Goal: Task Accomplishment & Management: Use online tool/utility

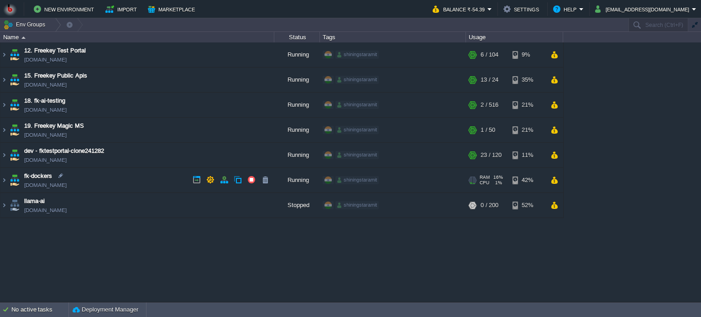
click at [116, 178] on td "fk-dockers [DOMAIN_NAME]" at bounding box center [137, 180] width 274 height 25
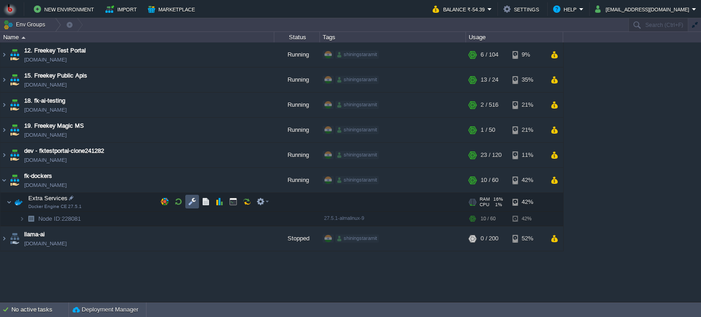
click at [192, 202] on button "button" at bounding box center [192, 202] width 8 height 8
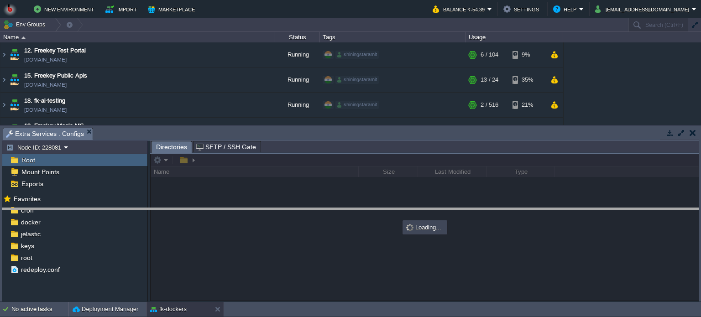
drag, startPoint x: 234, startPoint y: 135, endPoint x: 243, endPoint y: 215, distance: 80.8
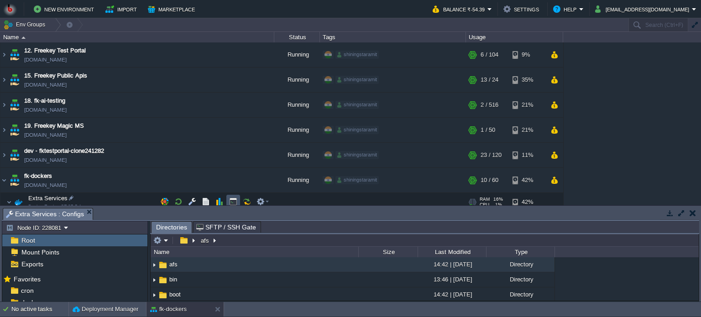
click at [232, 203] on button "button" at bounding box center [233, 202] width 8 height 8
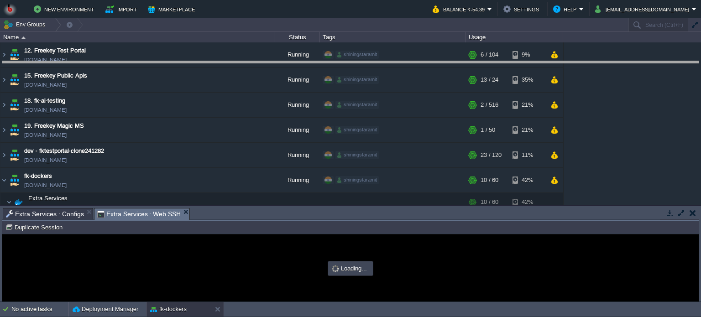
drag, startPoint x: 278, startPoint y: 213, endPoint x: 280, endPoint y: 65, distance: 147.5
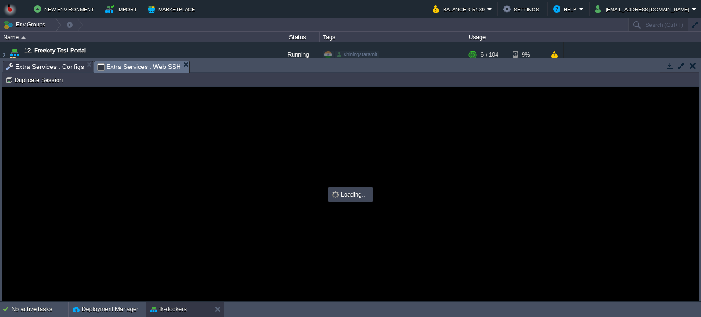
click at [39, 65] on span "Extra Services : Configs" at bounding box center [45, 66] width 78 height 11
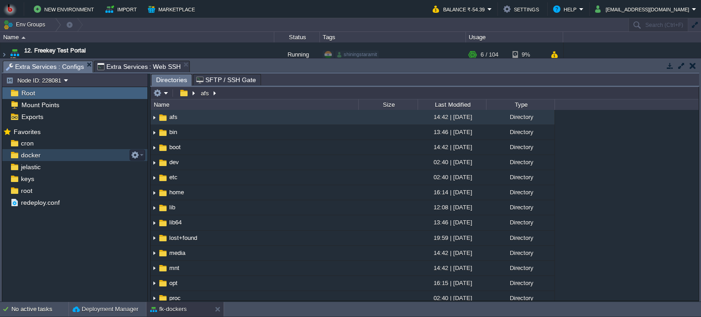
click at [48, 153] on div "docker" at bounding box center [74, 155] width 145 height 12
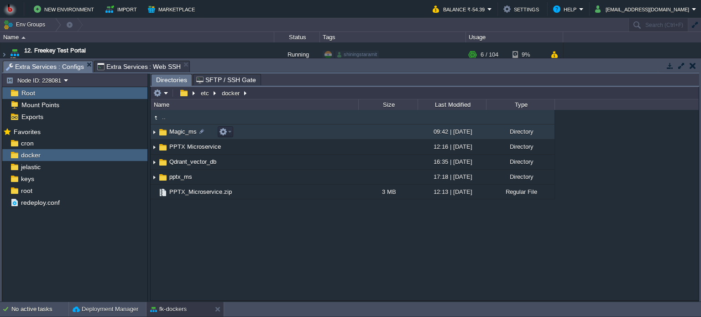
click at [275, 135] on td "Magic_ms" at bounding box center [255, 132] width 208 height 15
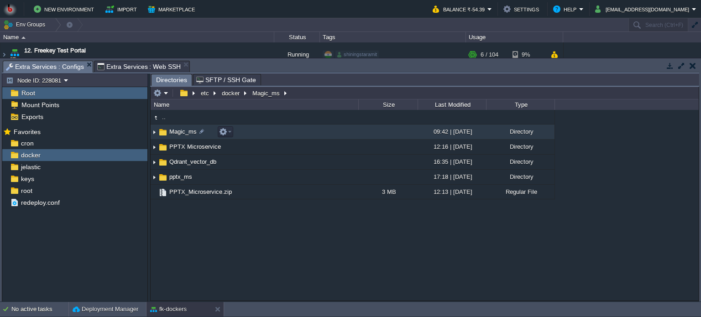
click at [275, 135] on td "Magic_ms" at bounding box center [255, 132] width 208 height 15
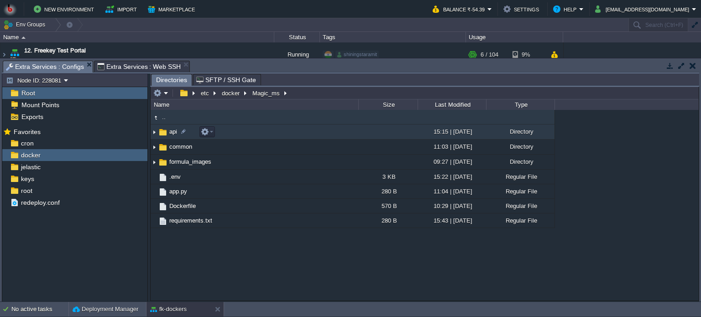
click at [275, 135] on td "api" at bounding box center [255, 132] width 208 height 15
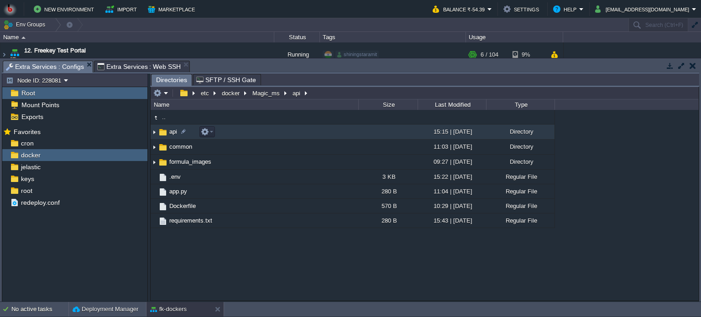
click at [275, 135] on td "api" at bounding box center [255, 132] width 208 height 15
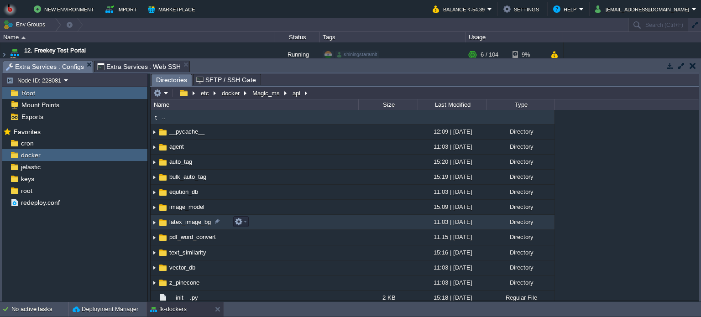
click at [271, 219] on td "latex_image_bg" at bounding box center [255, 222] width 208 height 15
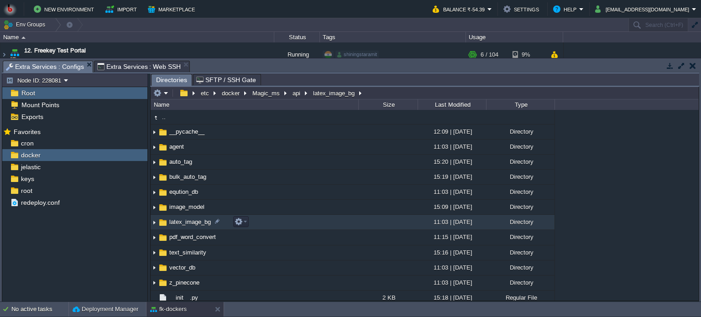
click at [271, 219] on td "latex_image_bg" at bounding box center [255, 222] width 208 height 15
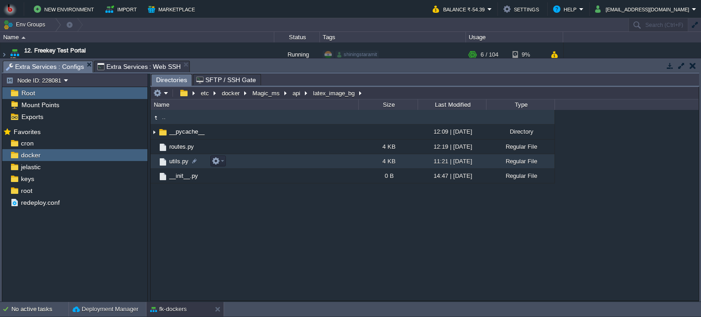
click at [269, 163] on td "utils.py" at bounding box center [255, 161] width 208 height 15
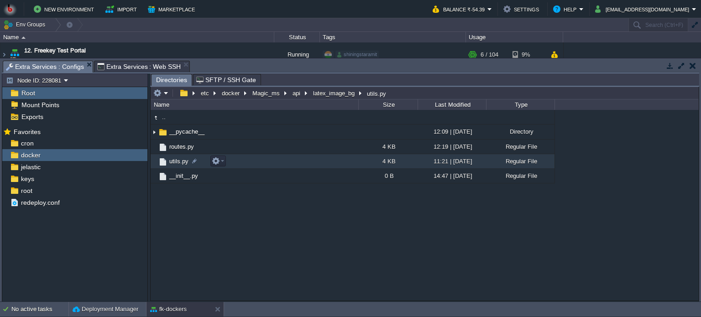
click at [269, 163] on td "utils.py" at bounding box center [255, 161] width 208 height 15
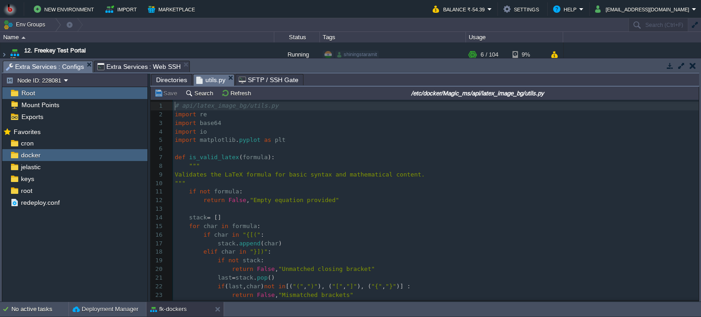
scroll to position [3, 0]
click at [287, 153] on pre "​" at bounding box center [436, 149] width 526 height 9
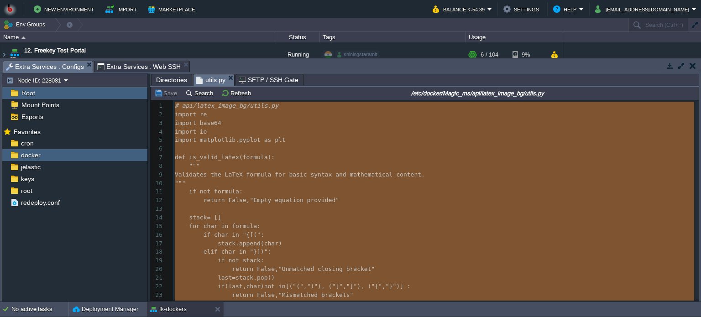
type textarea "-"
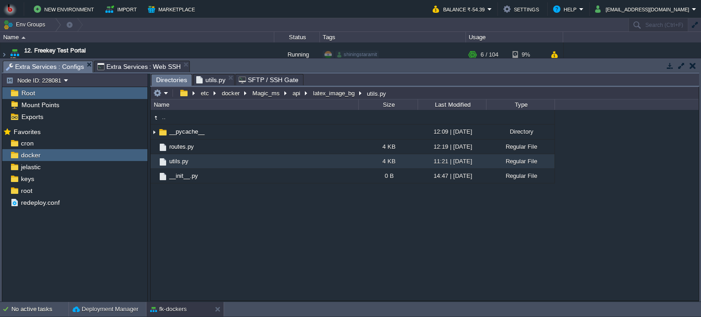
click at [170, 78] on span "Directories" at bounding box center [171, 79] width 31 height 11
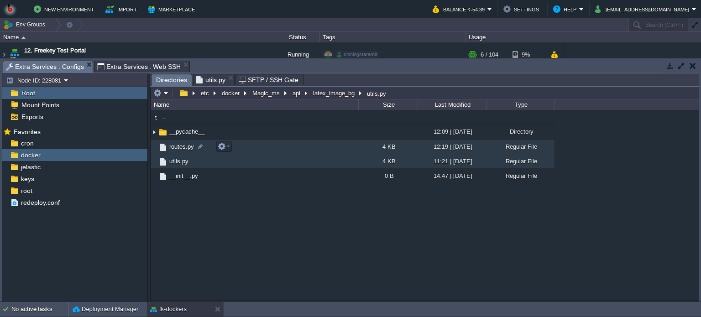
click at [256, 146] on td "routes.py" at bounding box center [255, 147] width 208 height 15
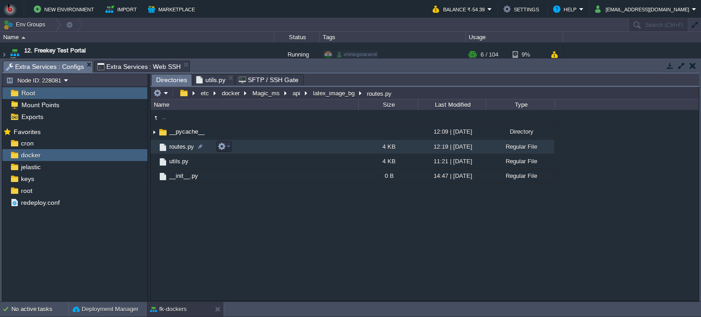
click at [256, 146] on td "routes.py" at bounding box center [255, 147] width 208 height 15
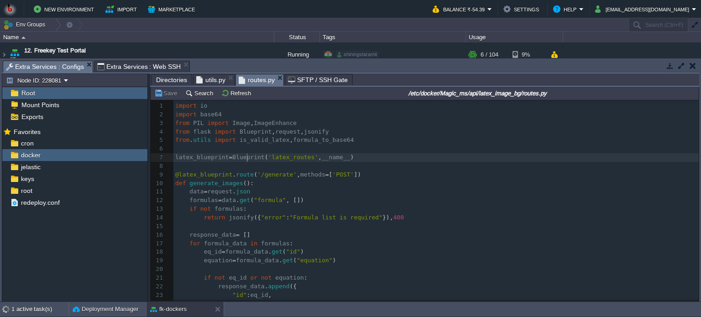
click at [247, 163] on div "114 1 import io 2 import base64 3 from PIL import Image , ImageEnhance 4 from f…" at bounding box center [437, 244] width 526 height 284
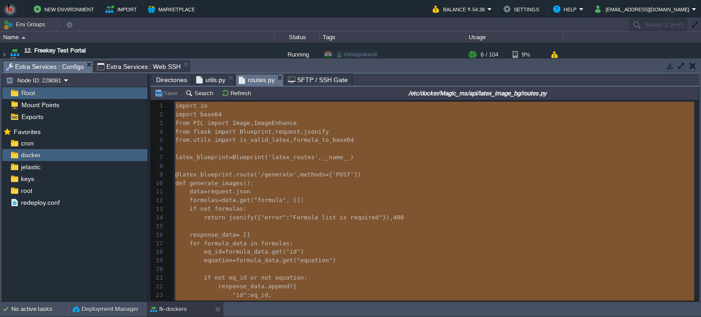
type textarea "-"
click at [215, 79] on span "utils.py" at bounding box center [210, 79] width 29 height 11
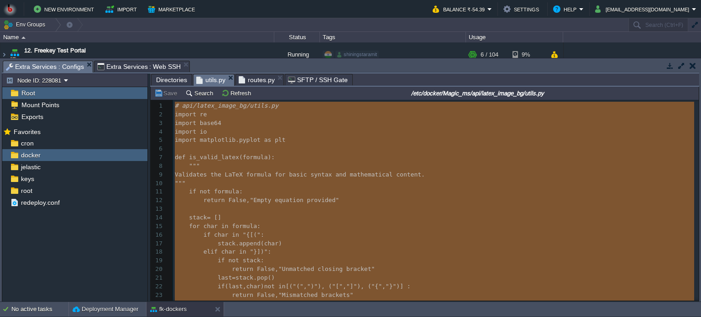
type textarea "-"
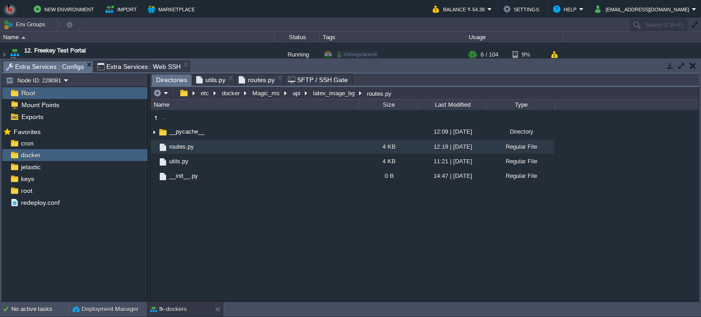
click at [171, 79] on span "Directories" at bounding box center [171, 79] width 31 height 11
click at [269, 93] on button "Magic_ms" at bounding box center [266, 93] width 31 height 8
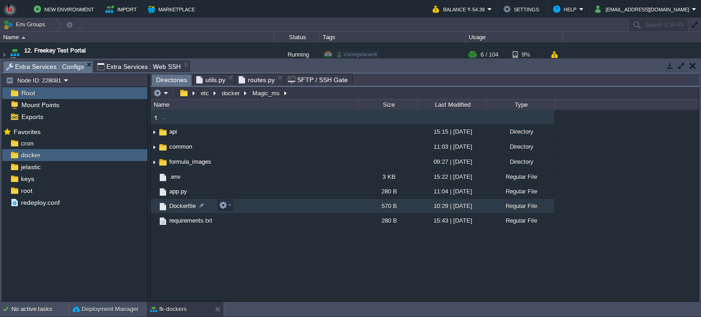
click at [279, 211] on td "Dockerfile" at bounding box center [255, 206] width 208 height 15
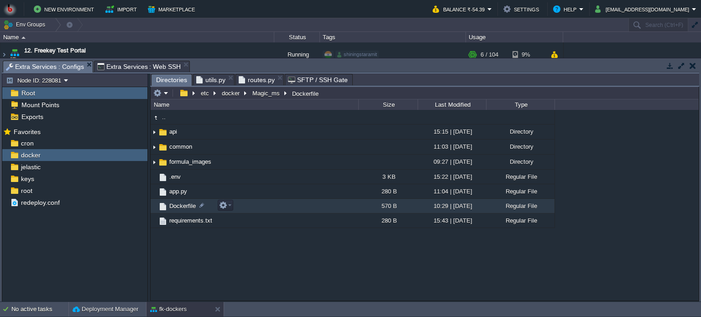
click at [279, 211] on td "Dockerfile" at bounding box center [255, 206] width 208 height 15
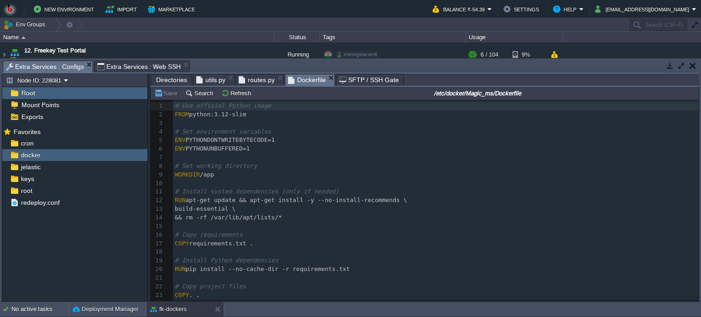
click at [484, 203] on pre "RUN apt-get update && apt-get install -y --no-install-recommends \" at bounding box center [436, 200] width 526 height 9
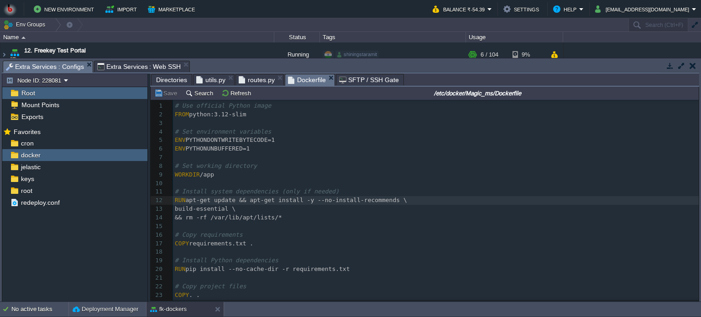
type textarea "# Use official Python image FROM python:3.12-slim # Set environment variables E…"
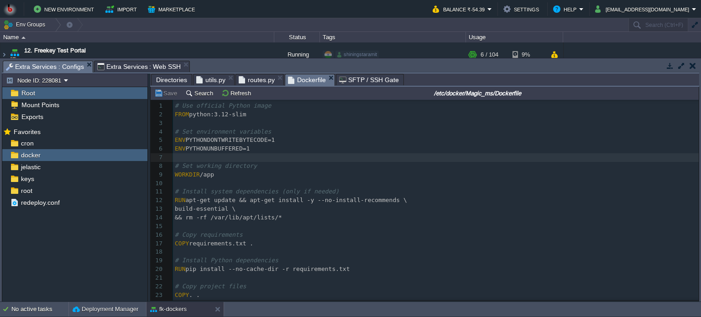
click at [217, 80] on span "utils.py" at bounding box center [210, 79] width 29 height 11
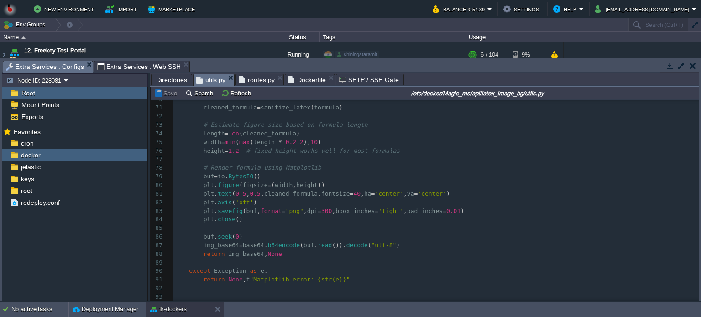
scroll to position [603, 0]
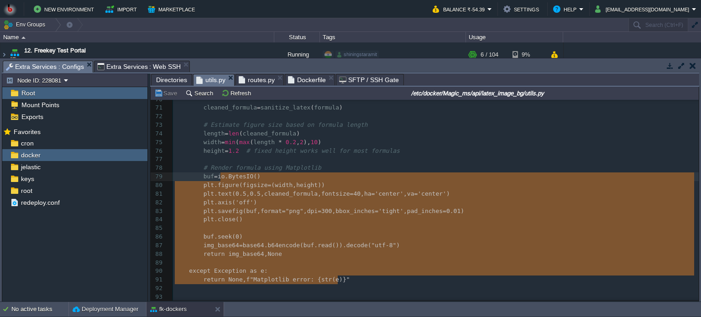
type textarea "-"
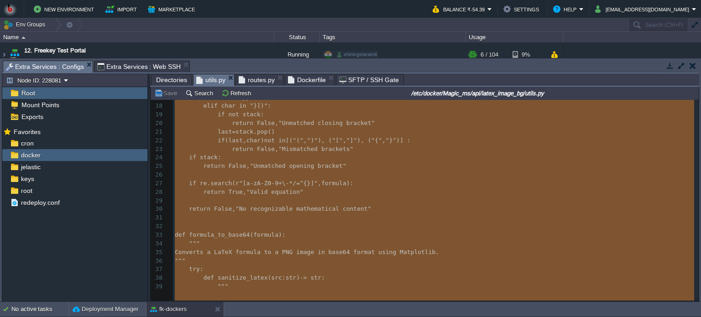
scroll to position [0, 0]
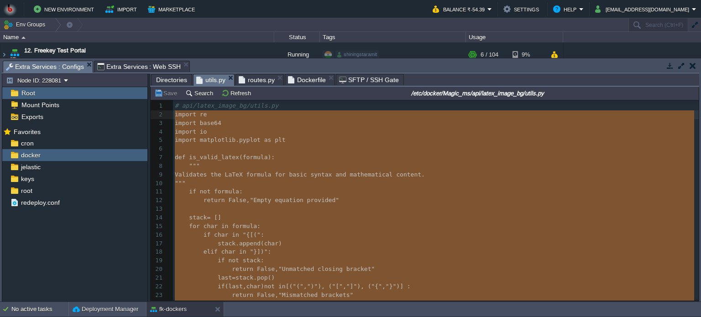
drag, startPoint x: 345, startPoint y: 279, endPoint x: 172, endPoint y: 119, distance: 236.2
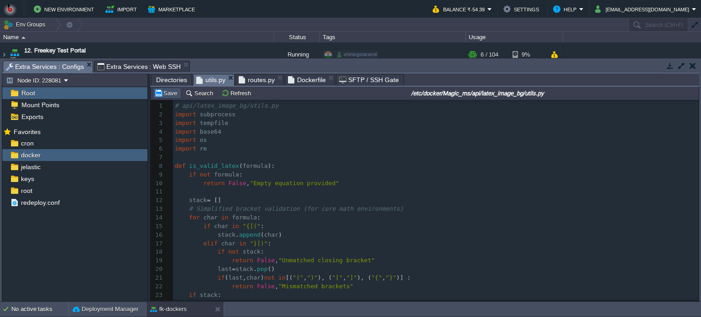
click at [160, 91] on button "Save" at bounding box center [167, 93] width 26 height 8
click at [253, 79] on span "routes.py" at bounding box center [257, 79] width 36 height 11
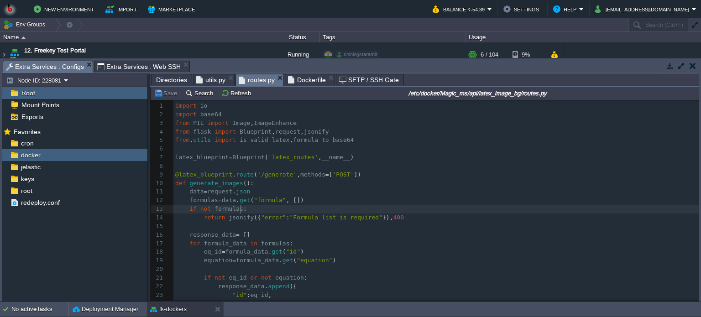
click at [348, 209] on pre "if not formulas :" at bounding box center [437, 209] width 526 height 9
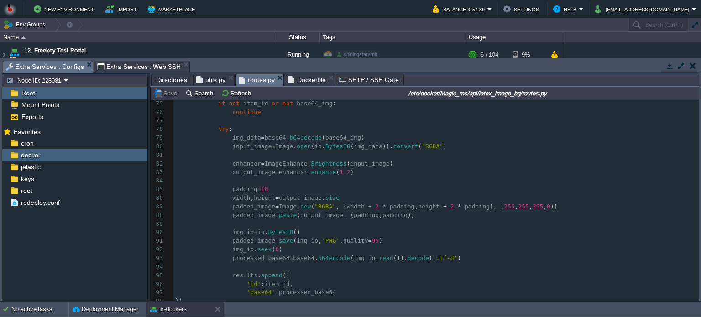
scroll to position [784, 0]
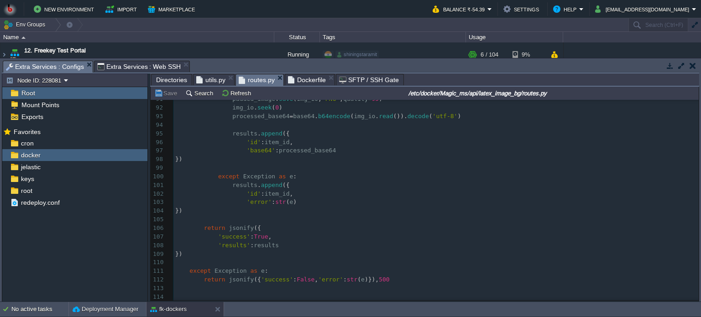
click at [433, 273] on pre "except Exception as e :" at bounding box center [437, 271] width 526 height 9
click at [324, 237] on pre "'success' : True ," at bounding box center [437, 237] width 526 height 9
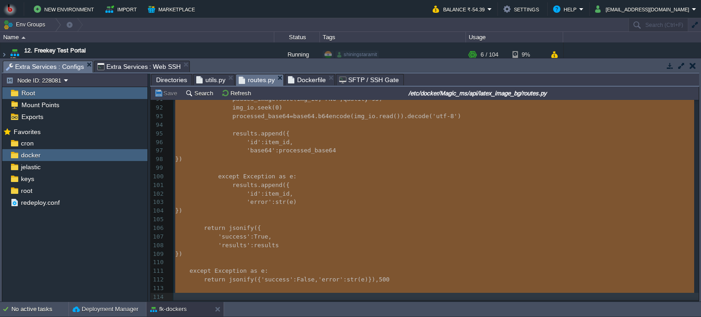
type textarea "-"
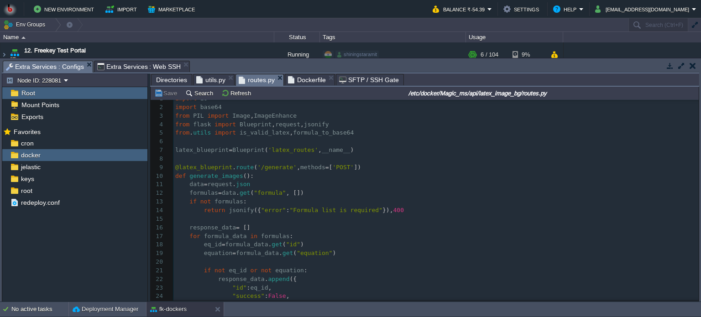
scroll to position [0, 0]
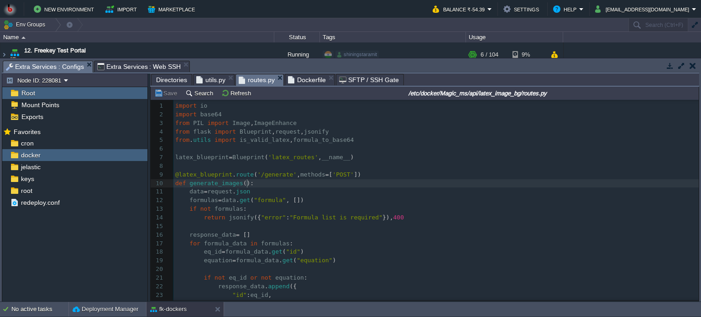
click at [389, 183] on pre "def generate_images ():" at bounding box center [437, 183] width 526 height 9
click at [207, 77] on span "utils.py" at bounding box center [210, 79] width 29 height 11
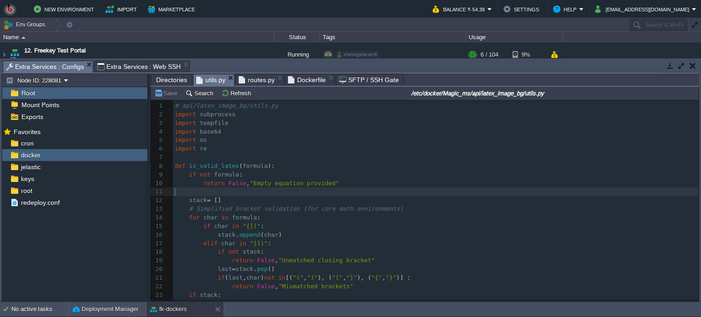
click at [441, 195] on pre "​" at bounding box center [436, 192] width 526 height 9
type textarea "-"
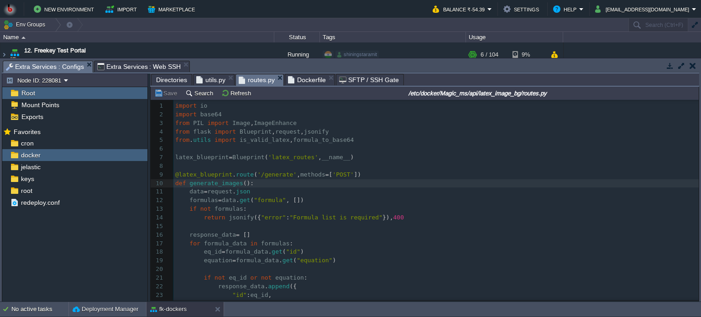
click at [252, 83] on span "routes.py" at bounding box center [257, 79] width 36 height 11
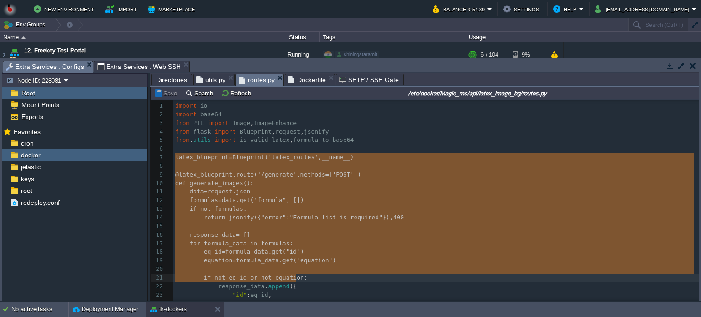
type textarea "latex_blueprint = Blueprint('latex_routes', __name__) @latex_blueprint.route('/…"
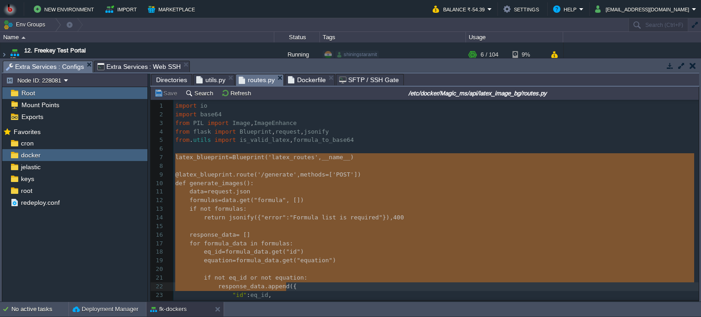
drag, startPoint x: 175, startPoint y: 157, endPoint x: 330, endPoint y: 284, distance: 199.8
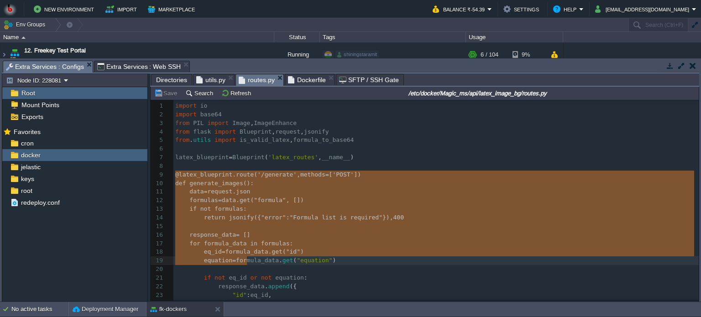
type textarea "-"
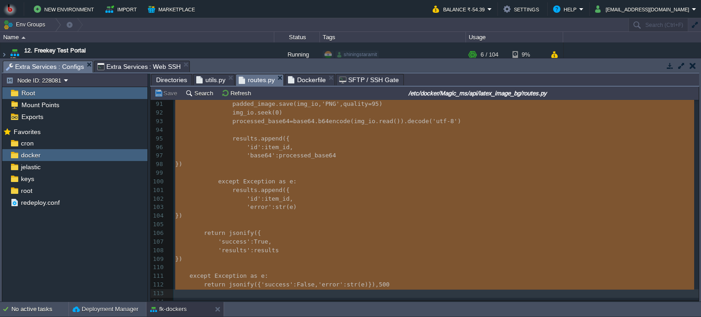
scroll to position [784, 0]
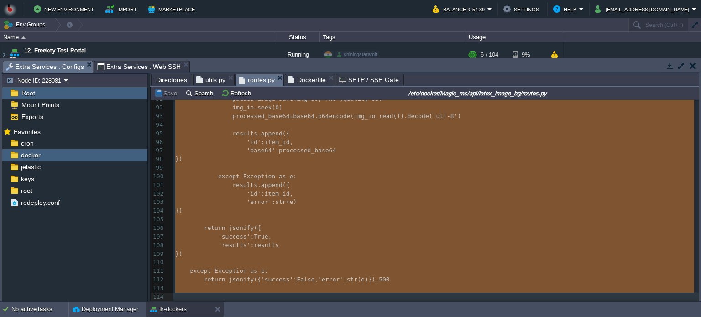
drag, startPoint x: 176, startPoint y: 174, endPoint x: 359, endPoint y: 294, distance: 218.5
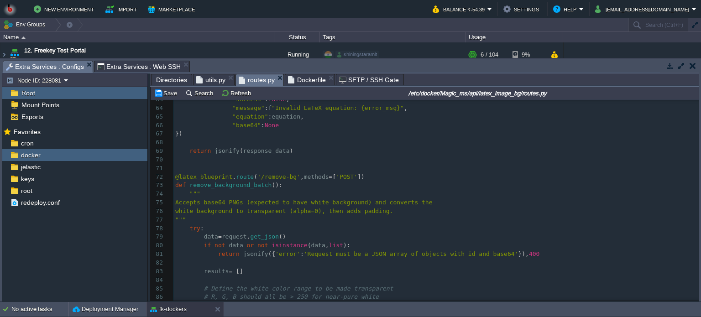
scroll to position [358, 0]
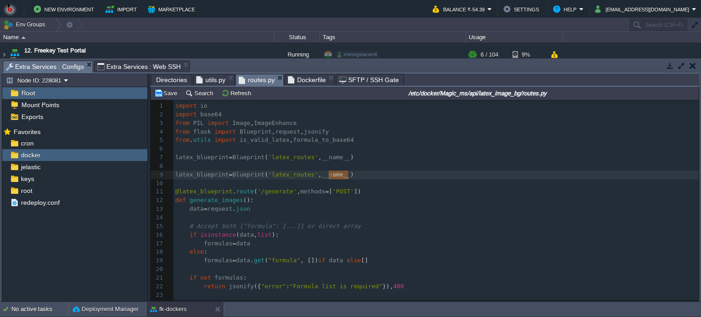
type textarea "latex_blueprint = Blueprint('latex_routes', __name__)"
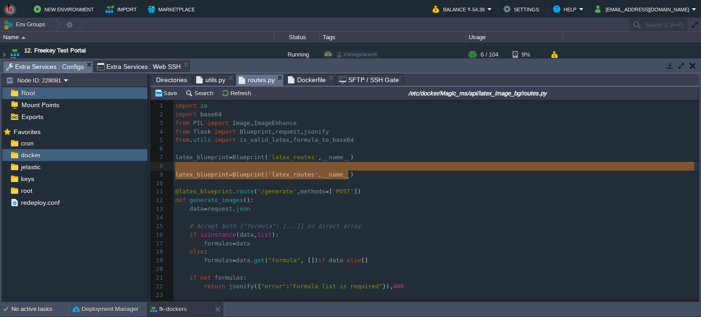
drag, startPoint x: 354, startPoint y: 174, endPoint x: 170, endPoint y: 171, distance: 184.1
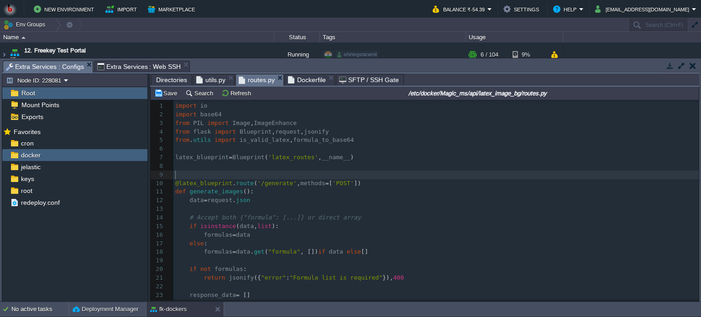
click at [194, 174] on pre "​" at bounding box center [437, 175] width 526 height 9
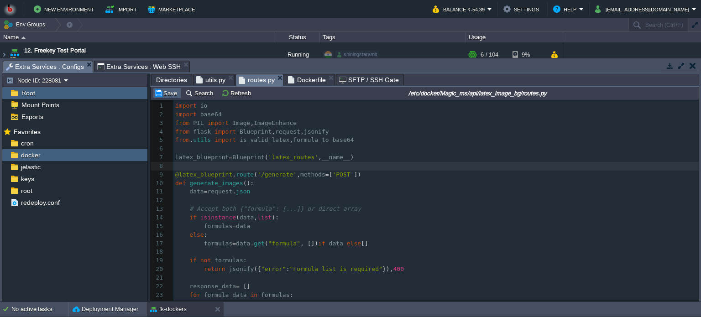
click at [172, 93] on button "Save" at bounding box center [167, 93] width 26 height 8
click at [309, 81] on span "Dockerfile" at bounding box center [307, 79] width 38 height 11
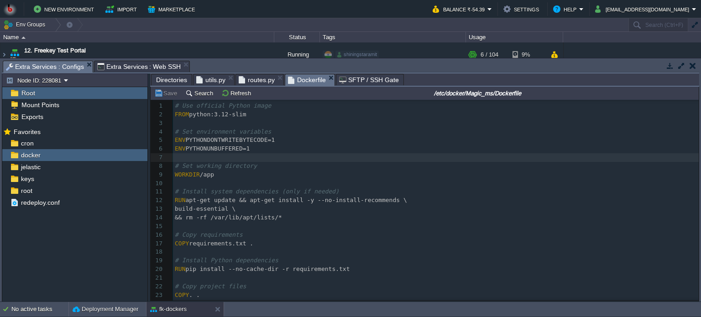
click at [372, 251] on pre "​" at bounding box center [436, 252] width 526 height 9
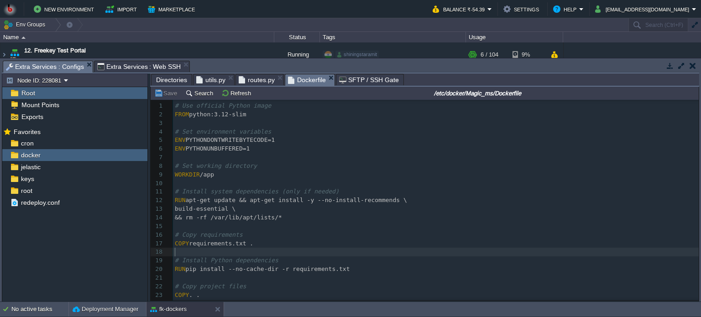
scroll to position [69, 0]
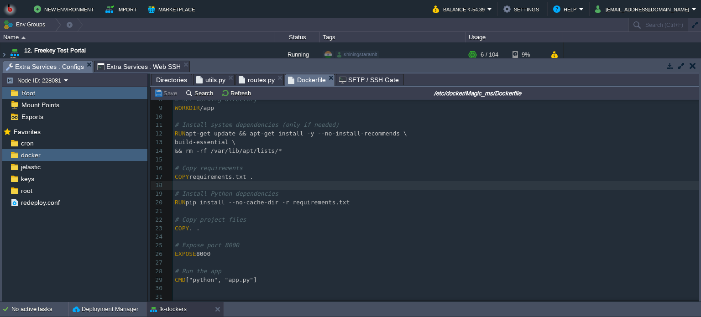
type textarea "# Use official Python image FROM python:3.12-slim # Set environment variables E…"
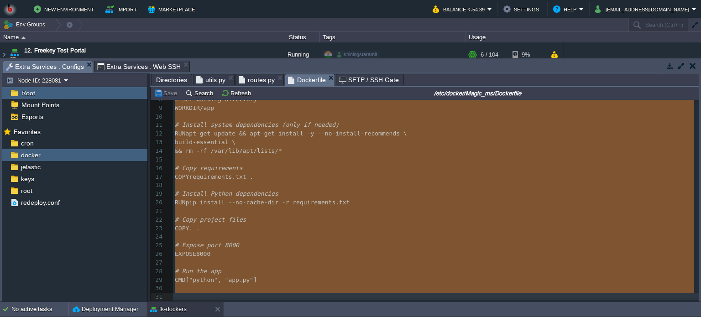
scroll to position [104, 0]
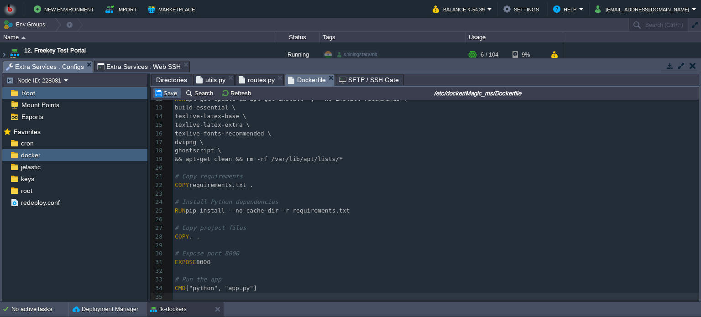
click at [165, 95] on button "Save" at bounding box center [167, 93] width 26 height 8
type input "#000000"
click at [123, 69] on span "Extra Services : Web SSH" at bounding box center [139, 66] width 84 height 11
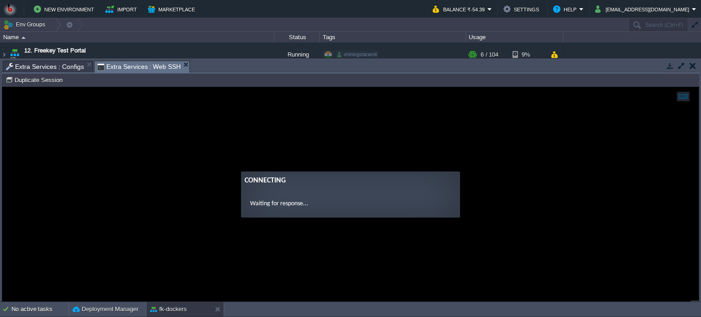
click at [198, 192] on ng-transclude "Connecting Waiting for response..." at bounding box center [350, 195] width 697 height 46
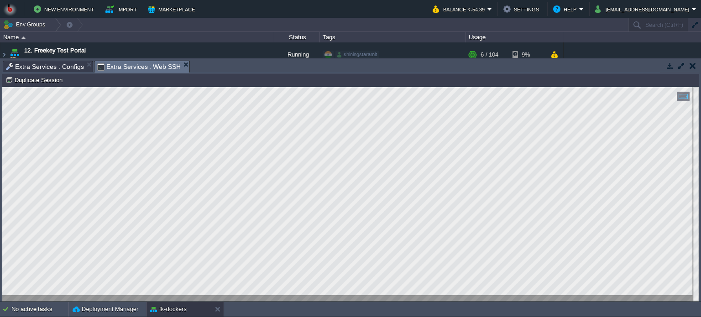
click at [2, 87] on html "Copy: Ctrl + Shift + C Paste: Ctrl + V Settings: Ctrl + Shift + Alt 0" at bounding box center [350, 87] width 697 height 0
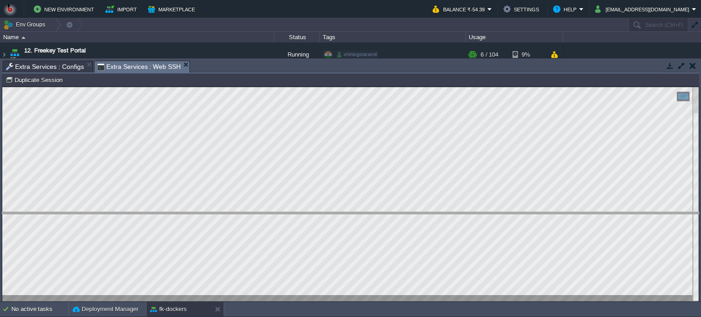
drag, startPoint x: 360, startPoint y: 67, endPoint x: 381, endPoint y: 219, distance: 153.1
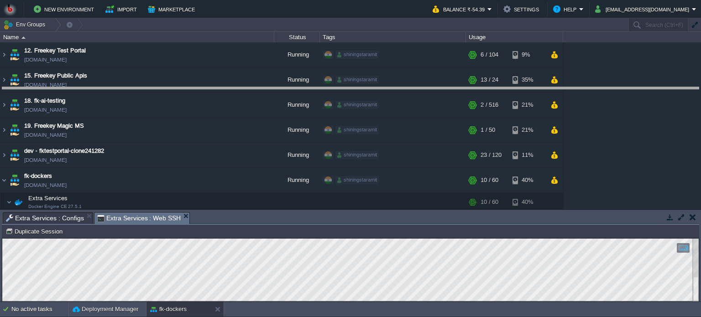
drag, startPoint x: 331, startPoint y: 222, endPoint x: 328, endPoint y: 97, distance: 125.1
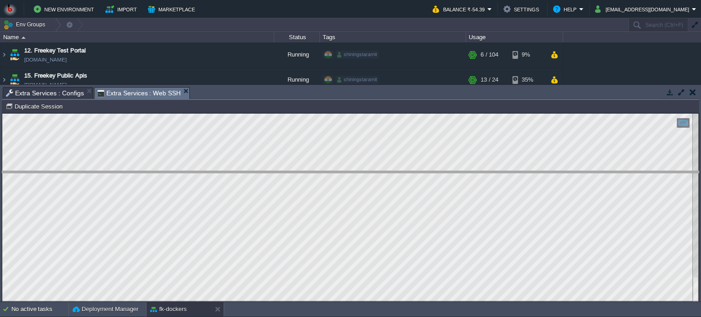
drag, startPoint x: 359, startPoint y: 98, endPoint x: 374, endPoint y: 183, distance: 86.8
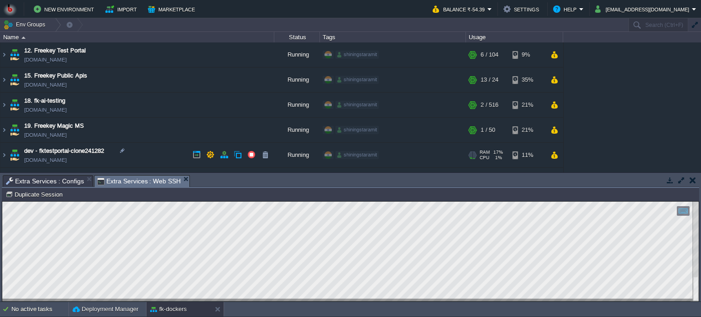
scroll to position [78, 0]
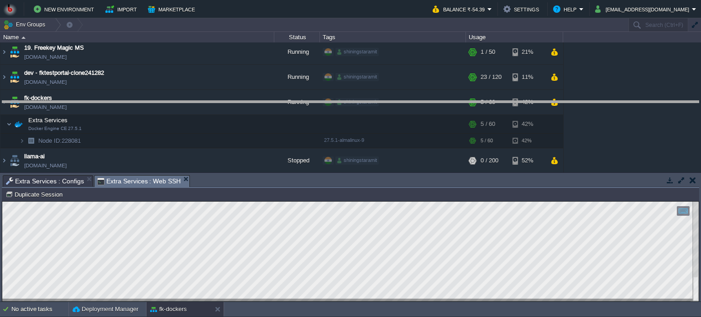
drag, startPoint x: 479, startPoint y: 185, endPoint x: 464, endPoint y: 111, distance: 75.9
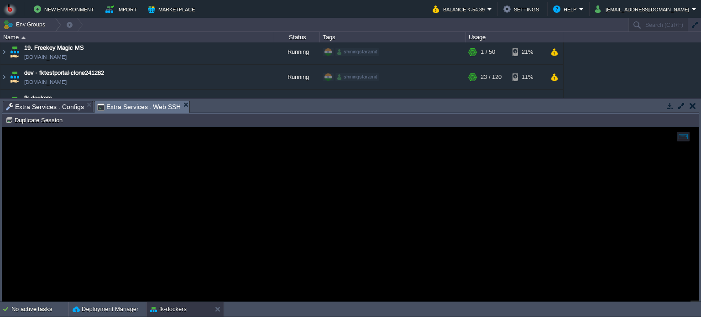
click at [37, 106] on span "Extra Services : Configs" at bounding box center [45, 106] width 78 height 11
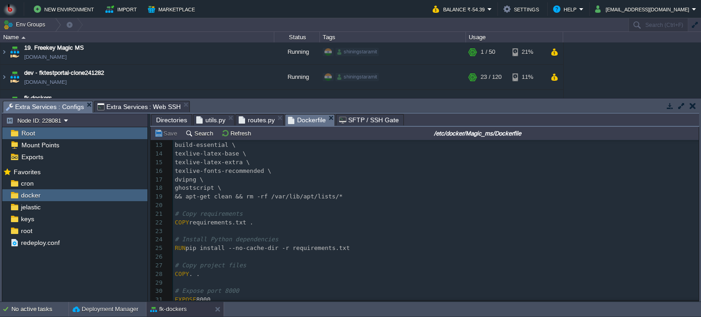
scroll to position [0, 0]
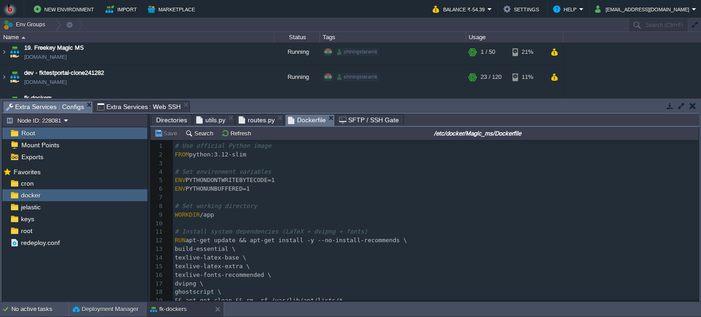
click at [261, 122] on span "routes.py" at bounding box center [257, 120] width 36 height 11
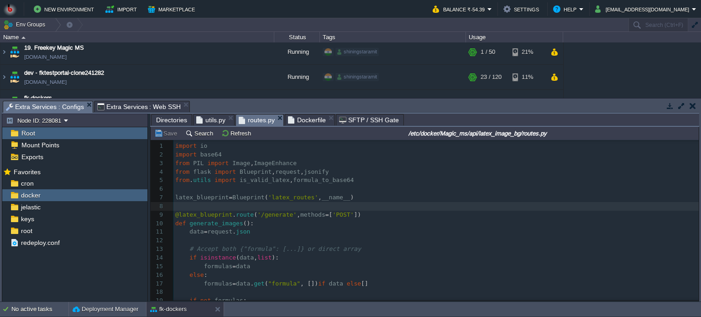
click at [210, 120] on span "utils.py" at bounding box center [210, 120] width 29 height 11
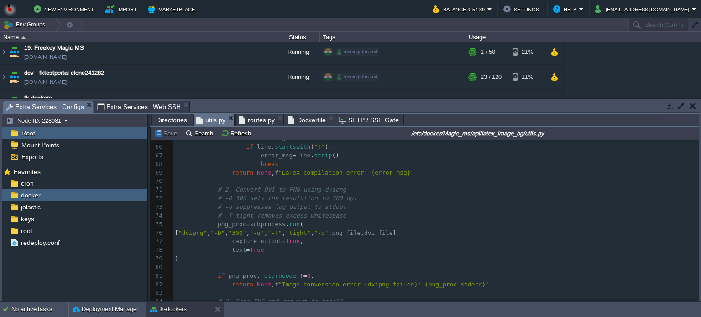
scroll to position [661, 0]
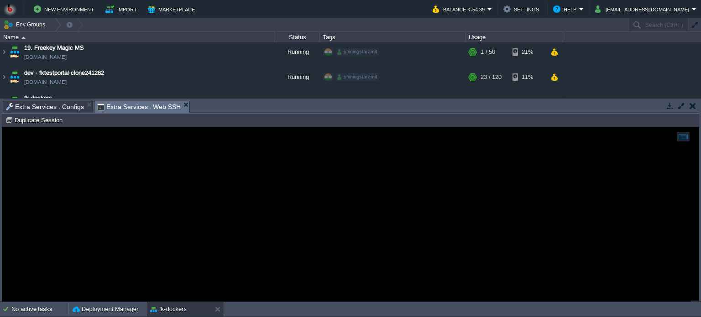
click at [141, 111] on span "Extra Services : Web SSH" at bounding box center [139, 106] width 84 height 11
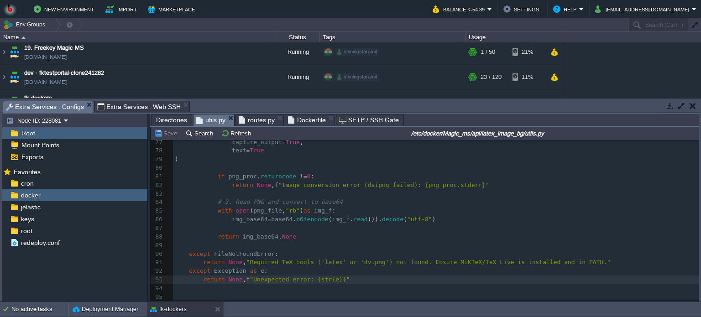
click at [42, 109] on span "Extra Services : Configs" at bounding box center [45, 106] width 78 height 11
click at [356, 286] on pre "​" at bounding box center [436, 288] width 526 height 9
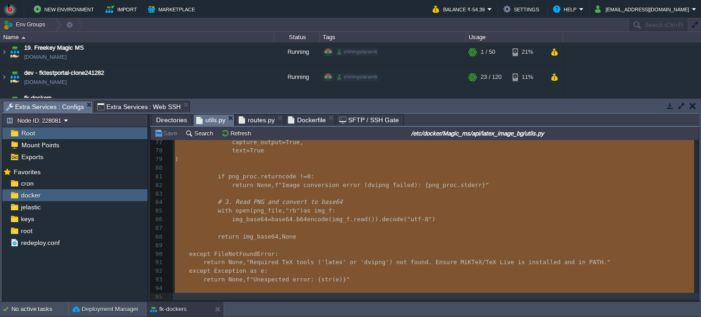
type textarea "-"
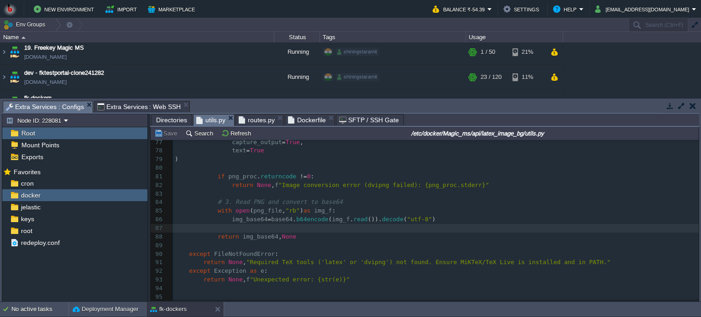
type textarea "-"
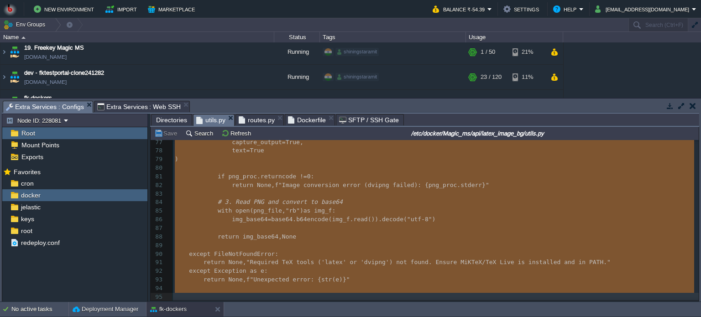
scroll to position [627, 0]
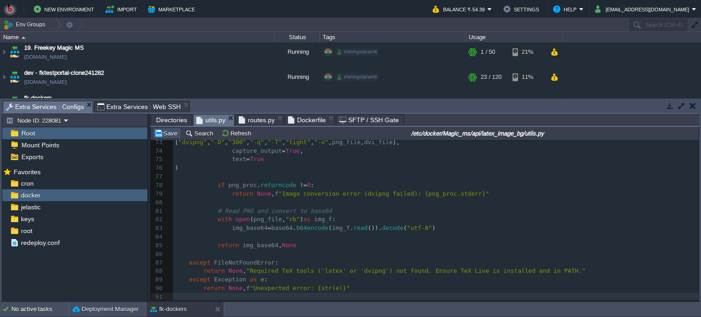
click at [164, 135] on button "Save" at bounding box center [167, 133] width 26 height 8
click at [141, 107] on span "Extra Services : Web SSH" at bounding box center [139, 106] width 84 height 11
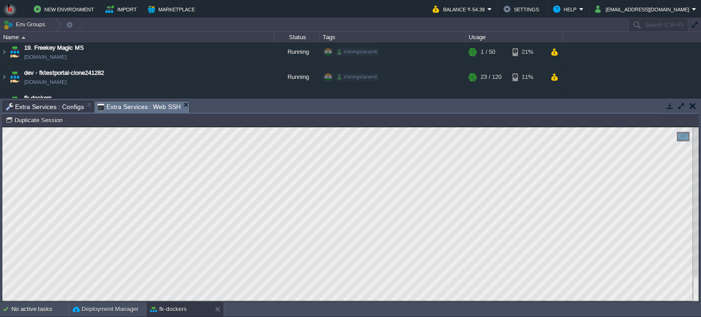
click at [2, 127] on html "Copy: Ctrl + Shift + C Paste: Ctrl + V Settings: Ctrl + Shift + Alt 0" at bounding box center [350, 127] width 697 height 0
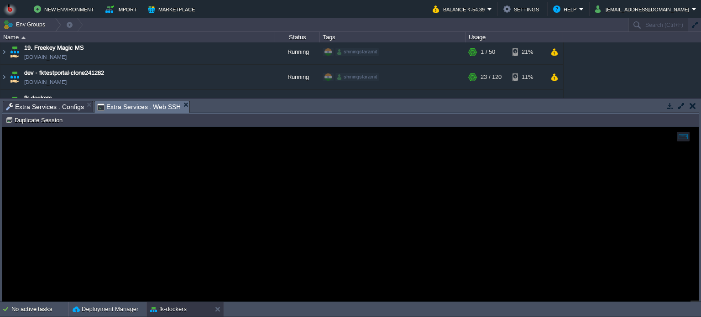
click at [60, 105] on span "Extra Services : Configs" at bounding box center [45, 106] width 78 height 11
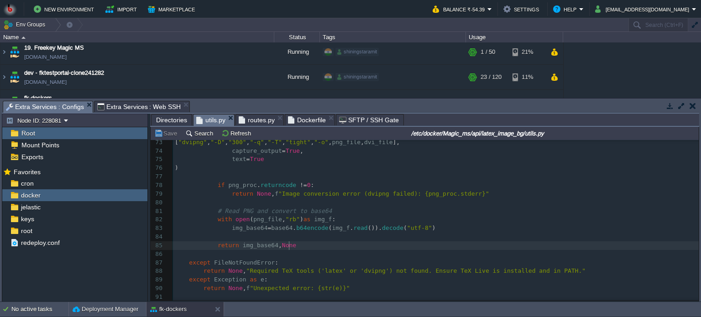
click at [327, 250] on pre "​" at bounding box center [436, 254] width 526 height 9
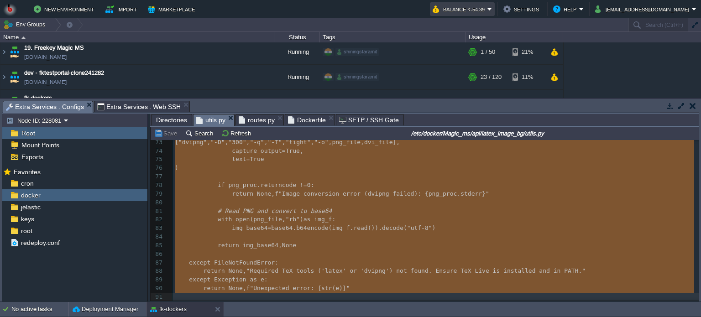
type textarea "-"
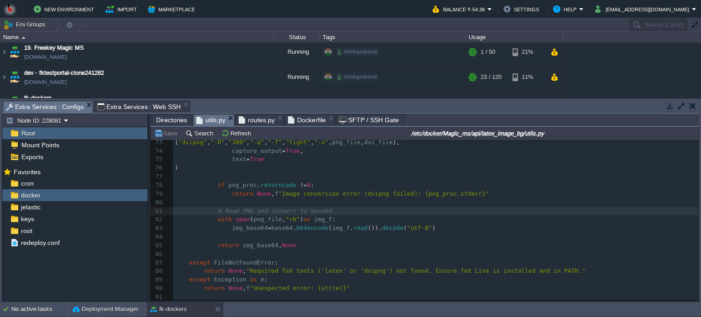
type textarea "-"
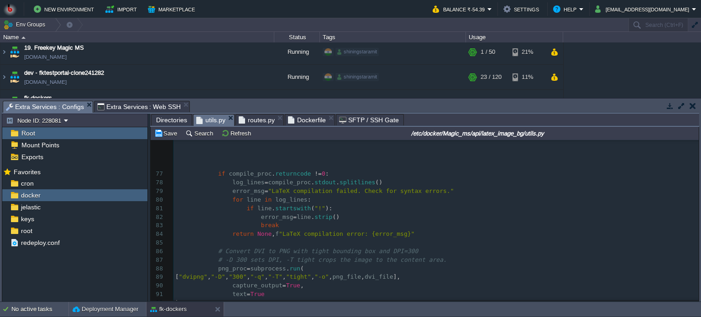
scroll to position [756, 0]
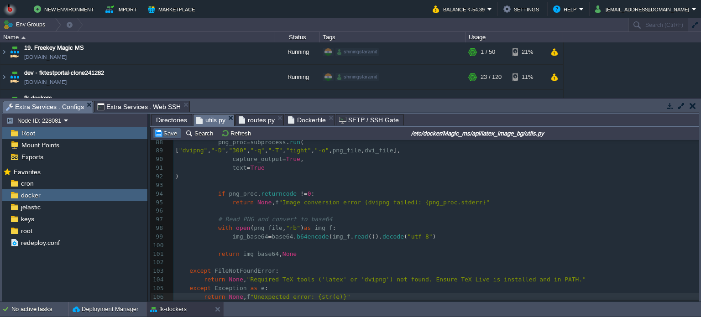
click at [170, 134] on button "Save" at bounding box center [167, 133] width 26 height 8
click at [127, 109] on span "Extra Services : Web SSH" at bounding box center [139, 106] width 84 height 11
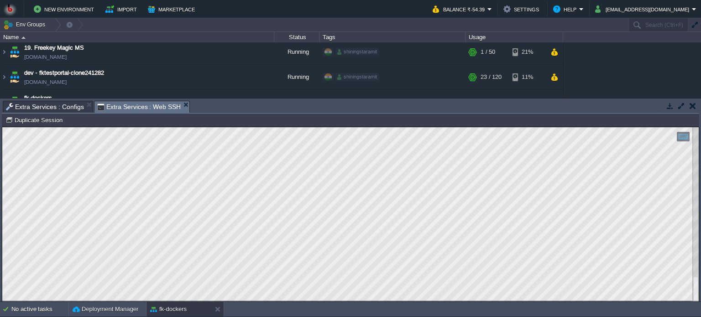
click at [2, 127] on html "Copy: Ctrl + Shift + C Paste: Ctrl + V Settings: Ctrl + Shift + Alt 0" at bounding box center [350, 127] width 697 height 0
click at [51, 109] on span "Extra Services : Configs" at bounding box center [45, 106] width 78 height 11
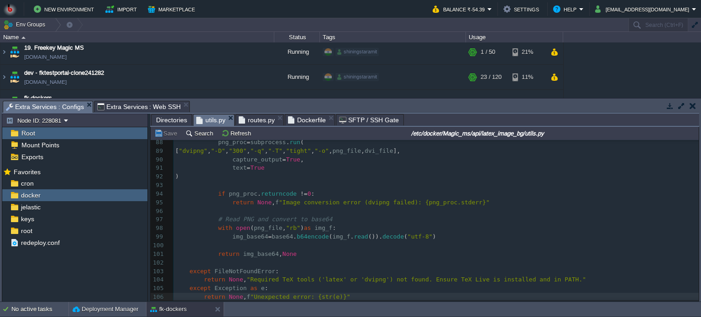
scroll to position [755, 0]
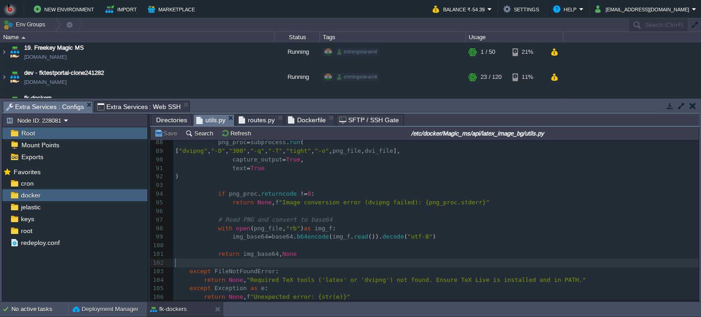
click at [336, 261] on pre "​" at bounding box center [437, 263] width 526 height 9
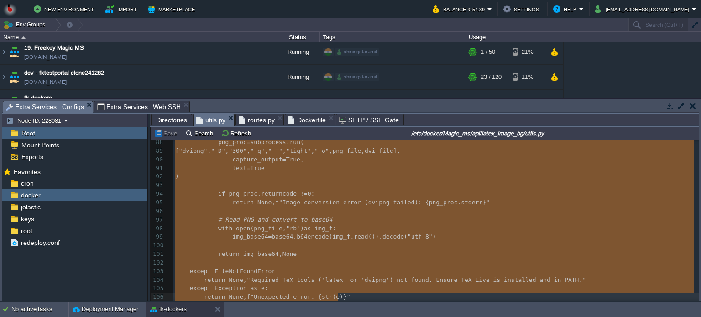
type textarea "-"
click at [137, 102] on span "Extra Services : Web SSH" at bounding box center [139, 106] width 84 height 11
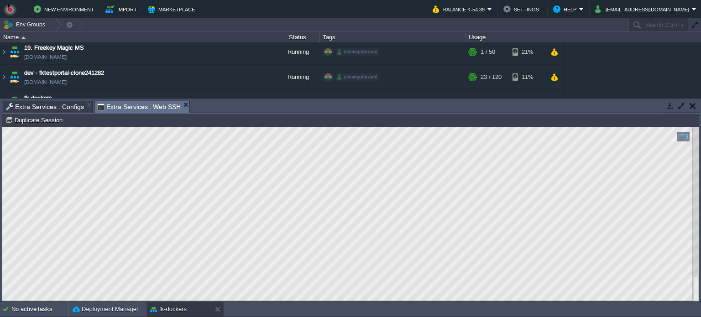
click at [44, 106] on span "Extra Services : Configs" at bounding box center [45, 106] width 78 height 11
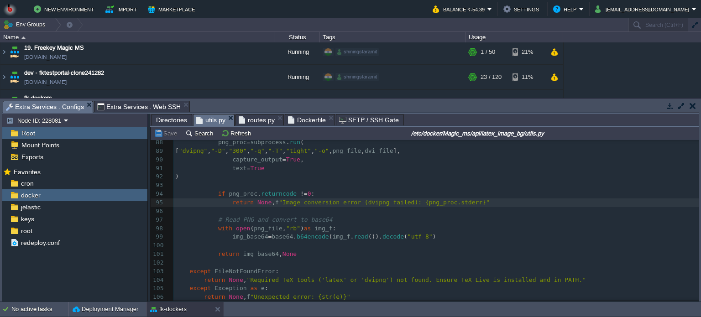
type textarea "-"
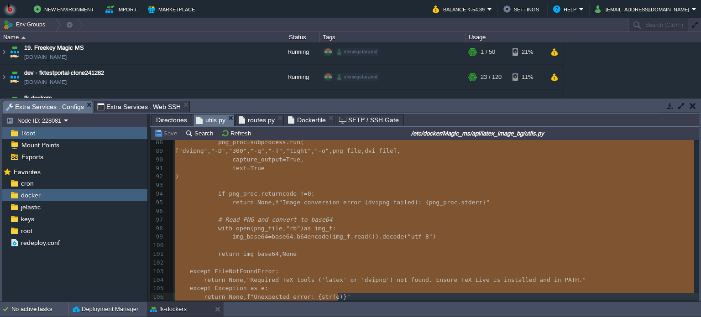
scroll to position [747, 0]
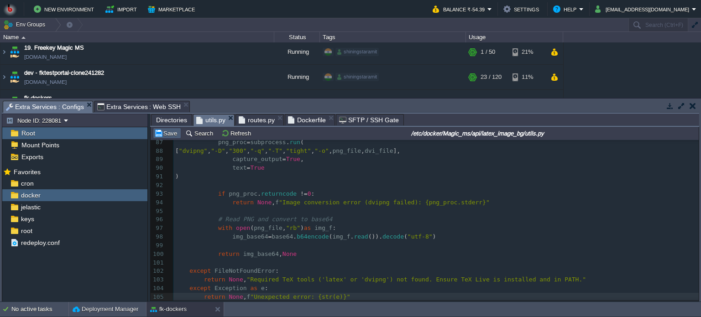
click at [164, 132] on button "Save" at bounding box center [167, 133] width 26 height 8
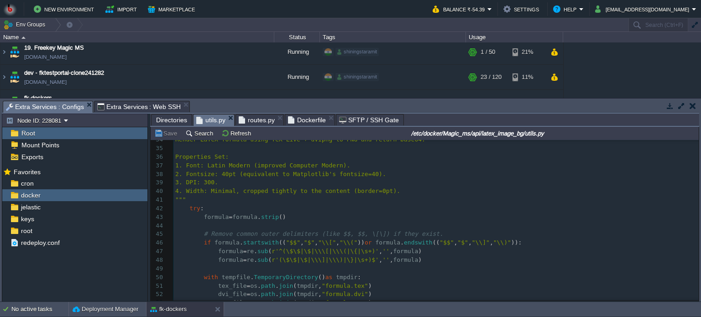
scroll to position [199, 0]
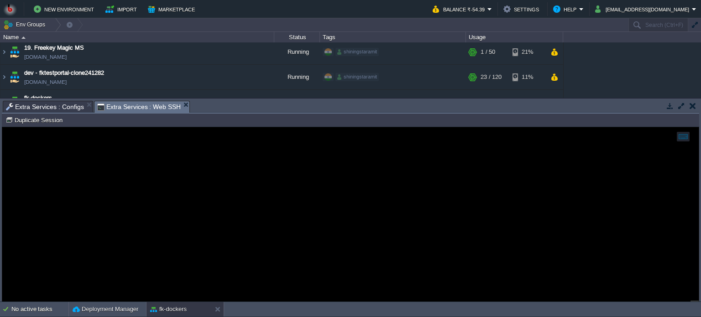
click at [132, 111] on span "Extra Services : Web SSH" at bounding box center [139, 106] width 84 height 11
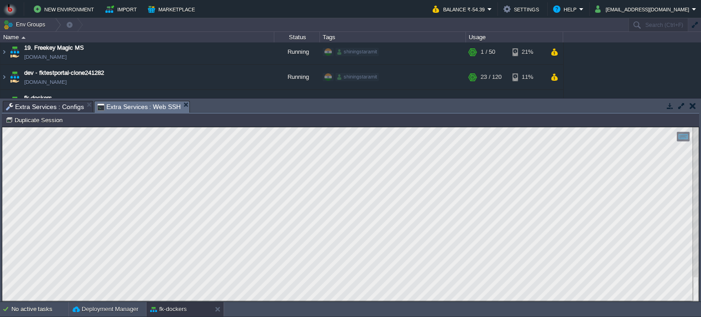
click at [2, 127] on html "Copy: Ctrl + Shift + C Paste: Ctrl + V Settings: Ctrl + Shift + Alt 0" at bounding box center [350, 127] width 697 height 0
click at [46, 105] on span "Extra Services : Configs" at bounding box center [45, 106] width 78 height 11
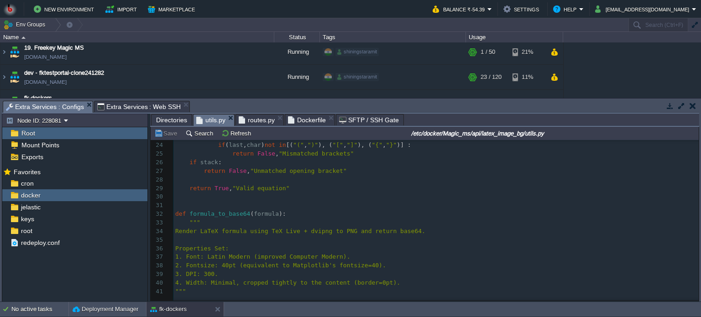
scroll to position [0, 0]
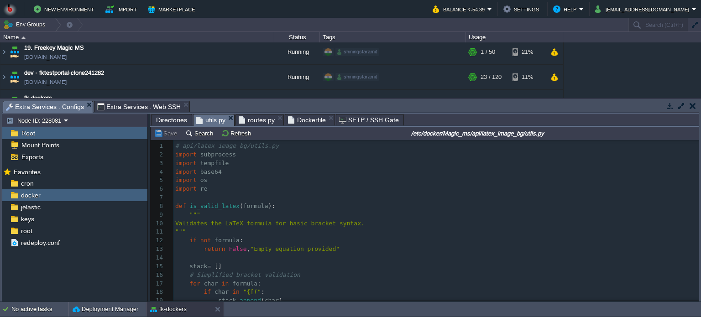
click at [139, 105] on span "Extra Services : Web SSH" at bounding box center [139, 106] width 84 height 11
click at [49, 104] on span "Extra Services : Configs" at bounding box center [45, 106] width 78 height 11
click at [338, 204] on pre "def is_valid_latex ( formula ):" at bounding box center [437, 206] width 526 height 9
type textarea "-"
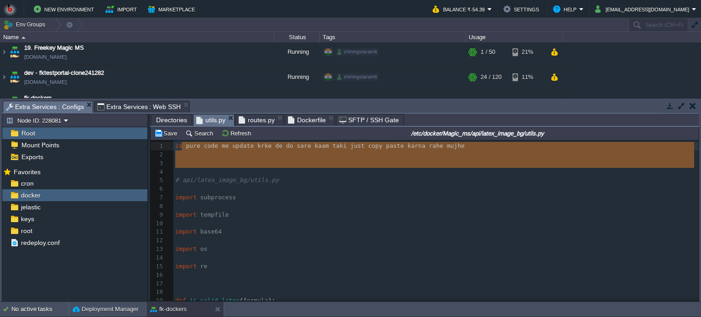
type textarea "is pure code me update krke de do sare kaam taki just copy paste [PERSON_NAME] …"
drag, startPoint x: 258, startPoint y: 169, endPoint x: 171, endPoint y: 145, distance: 89.8
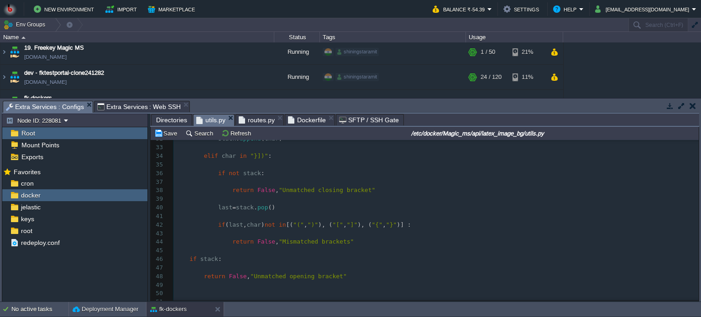
scroll to position [411, 0]
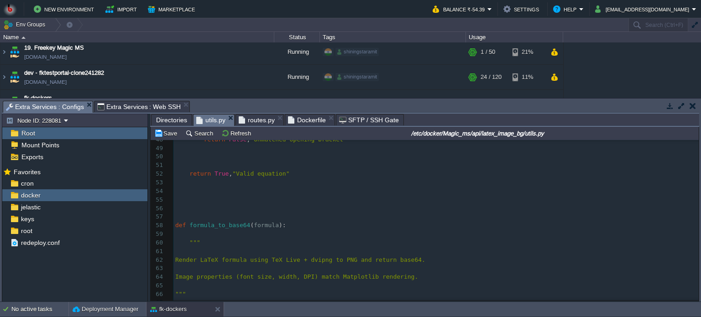
click at [374, 237] on pre "​" at bounding box center [437, 234] width 526 height 9
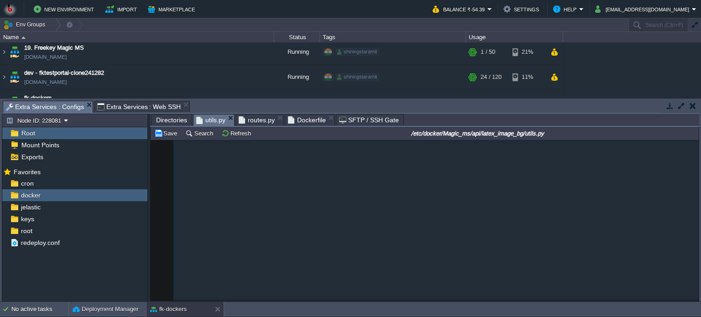
scroll to position [0, 0]
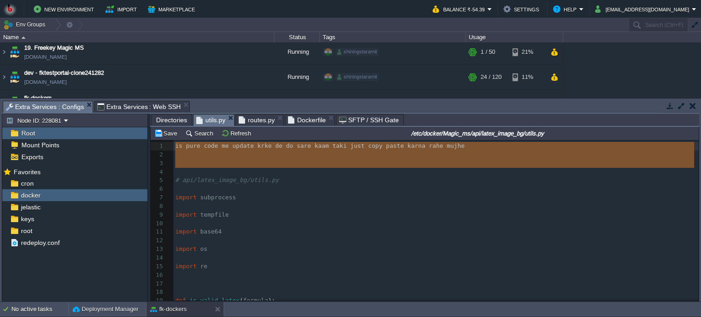
type textarea "-"
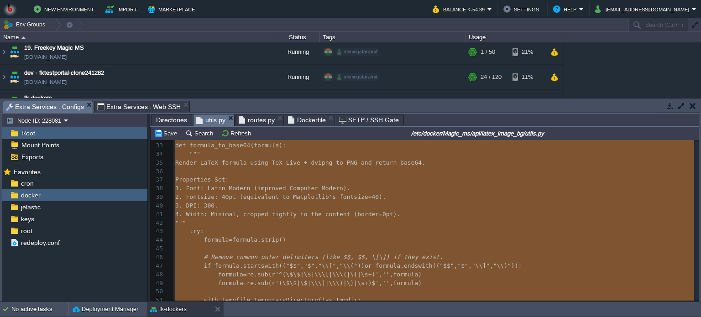
scroll to position [550, 0]
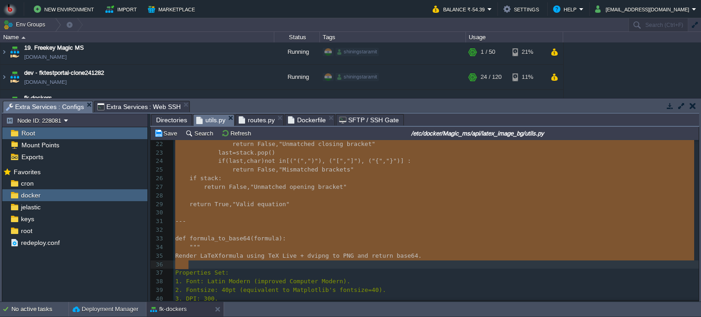
type textarea "-"
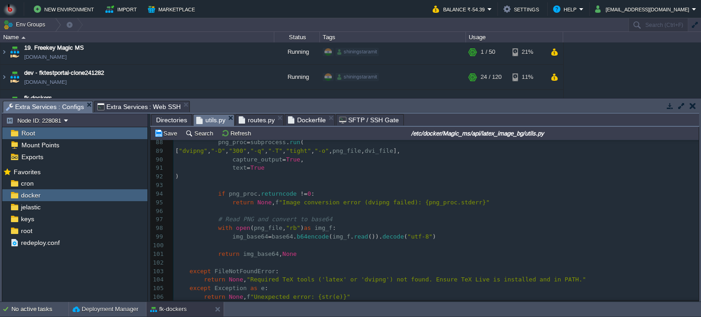
drag, startPoint x: 175, startPoint y: 153, endPoint x: 253, endPoint y: 269, distance: 139.2
click at [502, 224] on pre "with open ( png_file , "rb" ) as img_f :" at bounding box center [437, 228] width 526 height 9
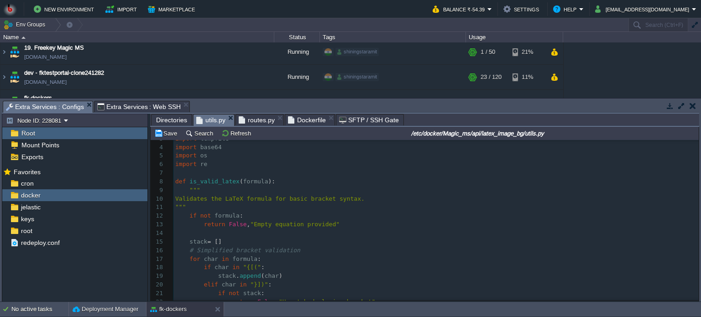
click at [348, 234] on pre "​" at bounding box center [437, 233] width 526 height 9
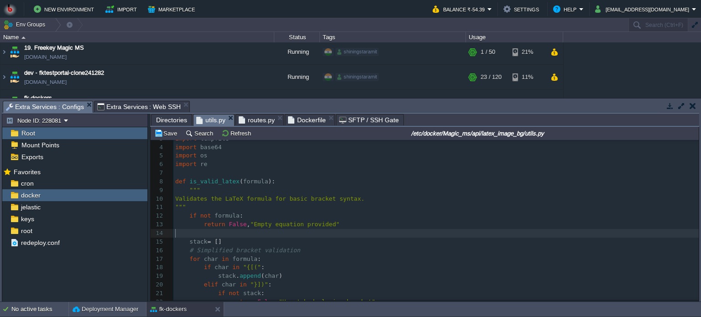
type textarea "-"
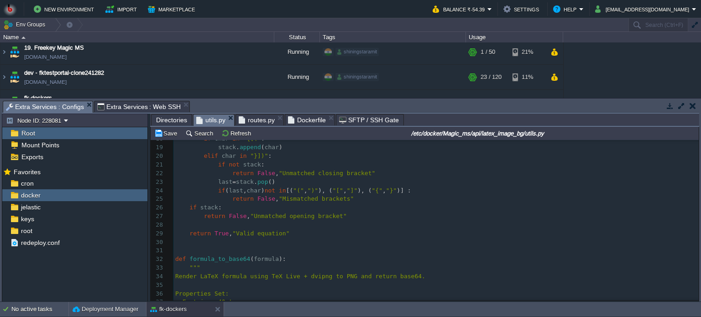
scroll to position [0, 0]
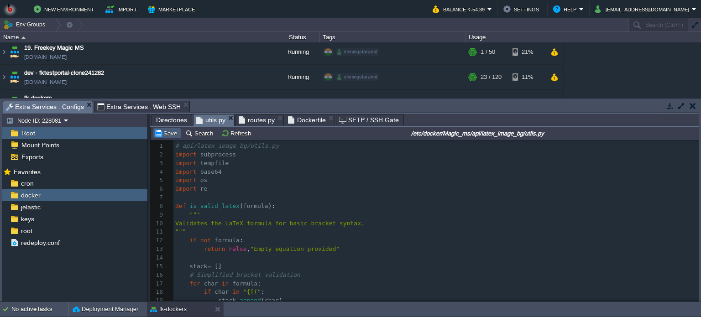
click at [162, 136] on button "Save" at bounding box center [167, 133] width 26 height 8
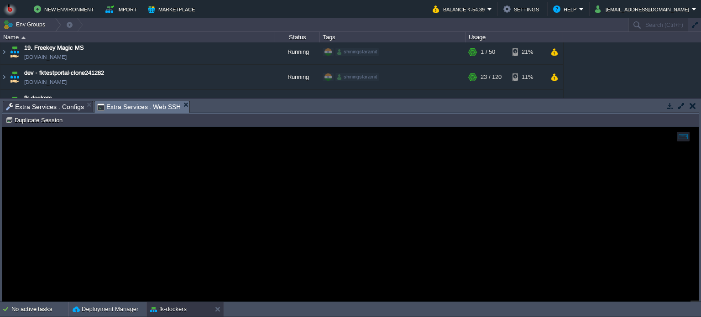
click at [142, 107] on span "Extra Services : Web SSH" at bounding box center [139, 106] width 84 height 11
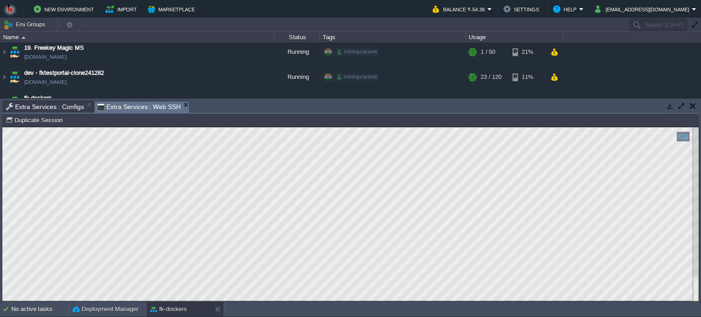
click at [64, 104] on span "Extra Services : Configs" at bounding box center [45, 106] width 78 height 11
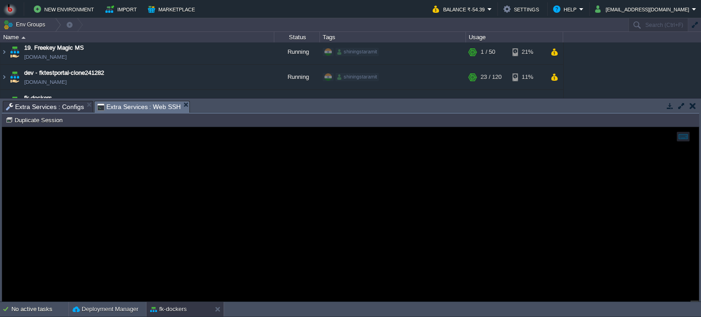
click at [122, 107] on span "Extra Services : Web SSH" at bounding box center [139, 106] width 84 height 11
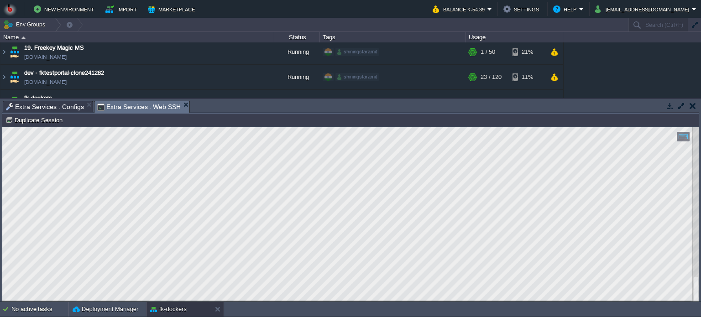
click at [68, 105] on span "Extra Services : Configs" at bounding box center [45, 106] width 78 height 11
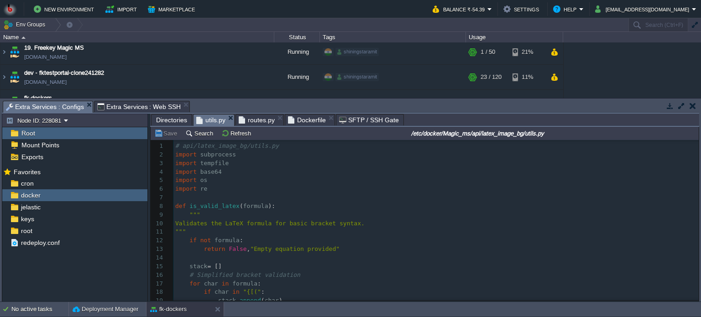
click at [403, 224] on pre "Validates the LaTeX formula for basic bracket syntax." at bounding box center [437, 224] width 526 height 9
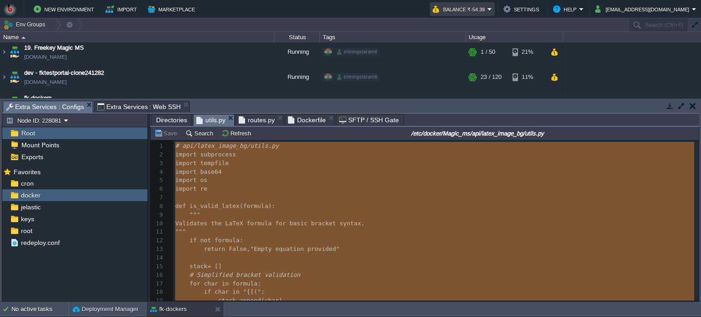
type textarea "-"
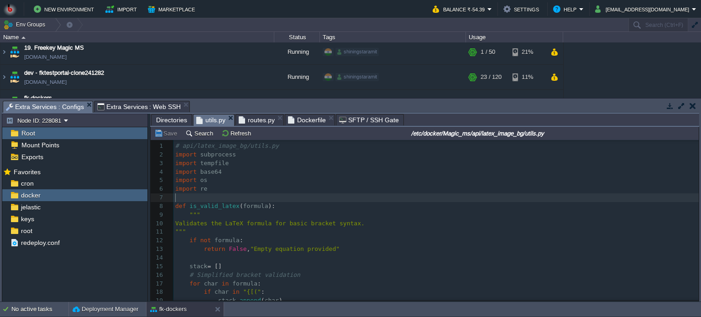
click at [231, 149] on div "xxxxxxxxxx 106 return None , f "Unexpected error: {str(e)}" 1 # api/latex_image…" at bounding box center [437, 262] width 526 height 241
click at [232, 163] on pre "import tempfile" at bounding box center [437, 163] width 526 height 9
type textarea "-"
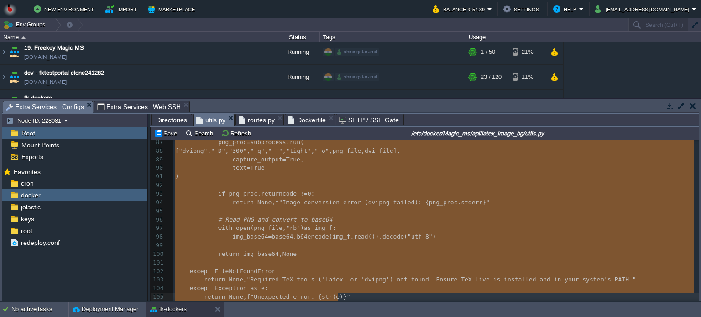
scroll to position [738, 0]
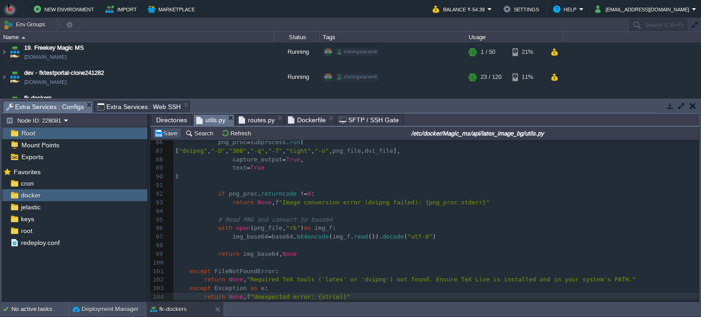
click at [166, 135] on button "Save" at bounding box center [167, 133] width 26 height 8
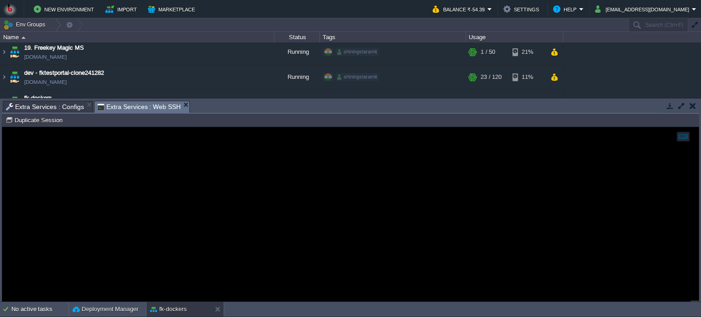
click at [142, 106] on span "Extra Services : Web SSH" at bounding box center [139, 106] width 84 height 11
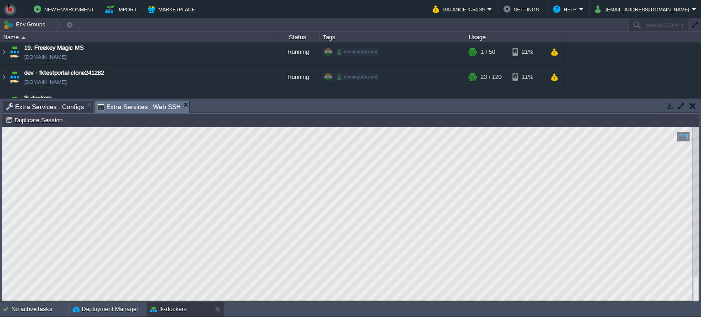
click at [2, 127] on html "Copy: Ctrl + Shift + C Paste: Ctrl + V Settings: Ctrl + Shift + Alt 0" at bounding box center [350, 127] width 697 height 0
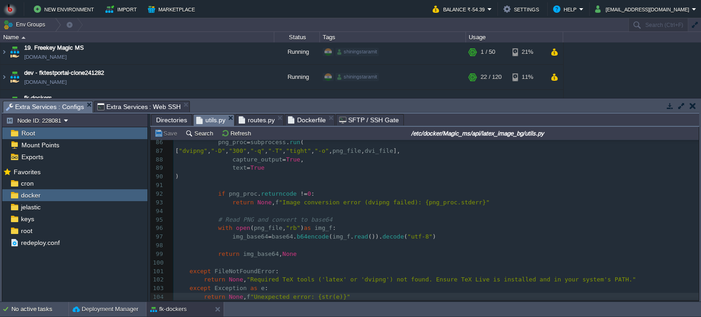
click at [49, 108] on span "Extra Services : Configs" at bounding box center [45, 106] width 78 height 11
click at [320, 246] on pre "​" at bounding box center [437, 246] width 526 height 9
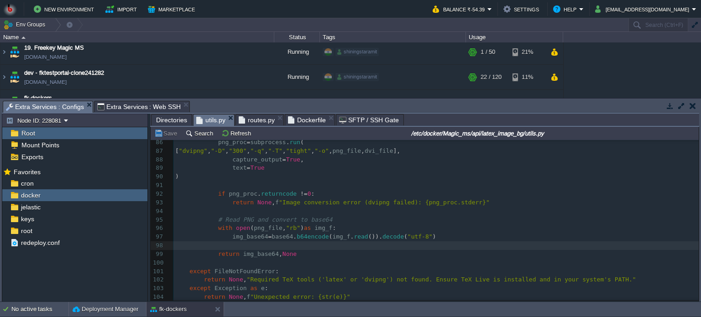
type textarea "-"
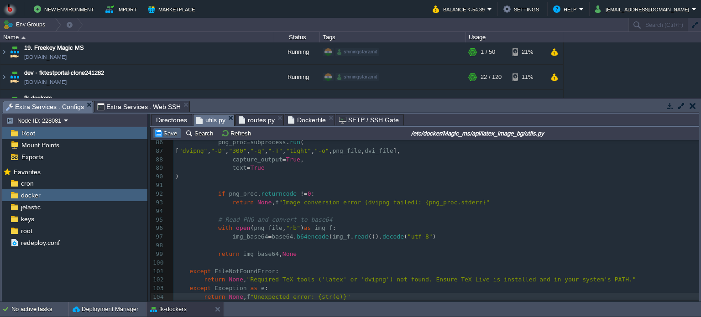
click at [164, 132] on button "Save" at bounding box center [167, 133] width 26 height 8
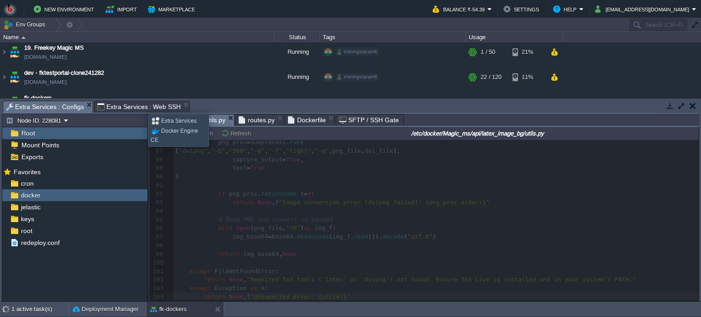
click at [141, 106] on span "Extra Services : Web SSH" at bounding box center [139, 106] width 84 height 11
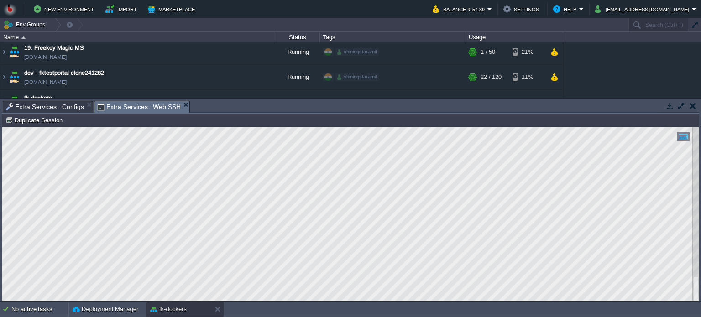
click at [2, 127] on html "Copy: Ctrl + Shift + C Paste: Ctrl + V Settings: Ctrl + Shift + Alt 0" at bounding box center [350, 127] width 697 height 0
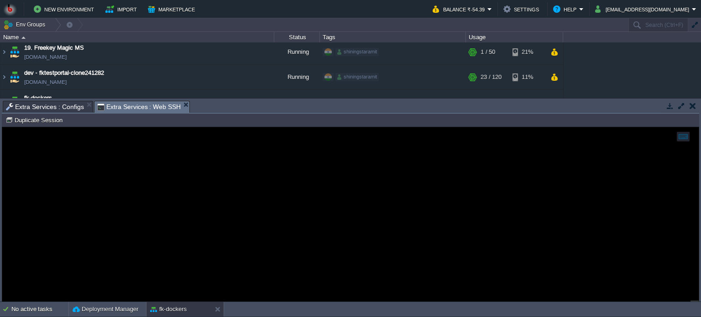
click at [46, 104] on span "Extra Services : Configs" at bounding box center [45, 106] width 78 height 11
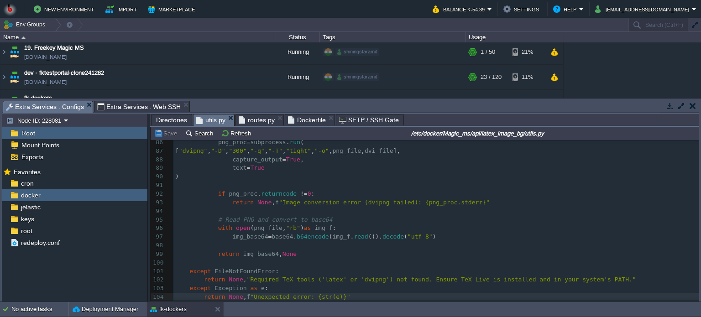
click at [358, 263] on pre "​" at bounding box center [437, 263] width 526 height 9
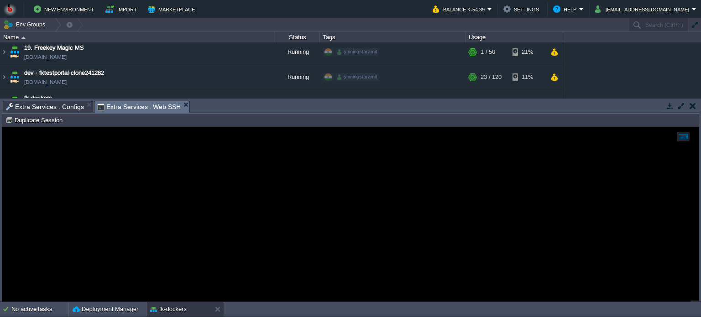
click at [115, 102] on span "Extra Services : Web SSH" at bounding box center [139, 106] width 84 height 11
